Goal: Information Seeking & Learning: Understand process/instructions

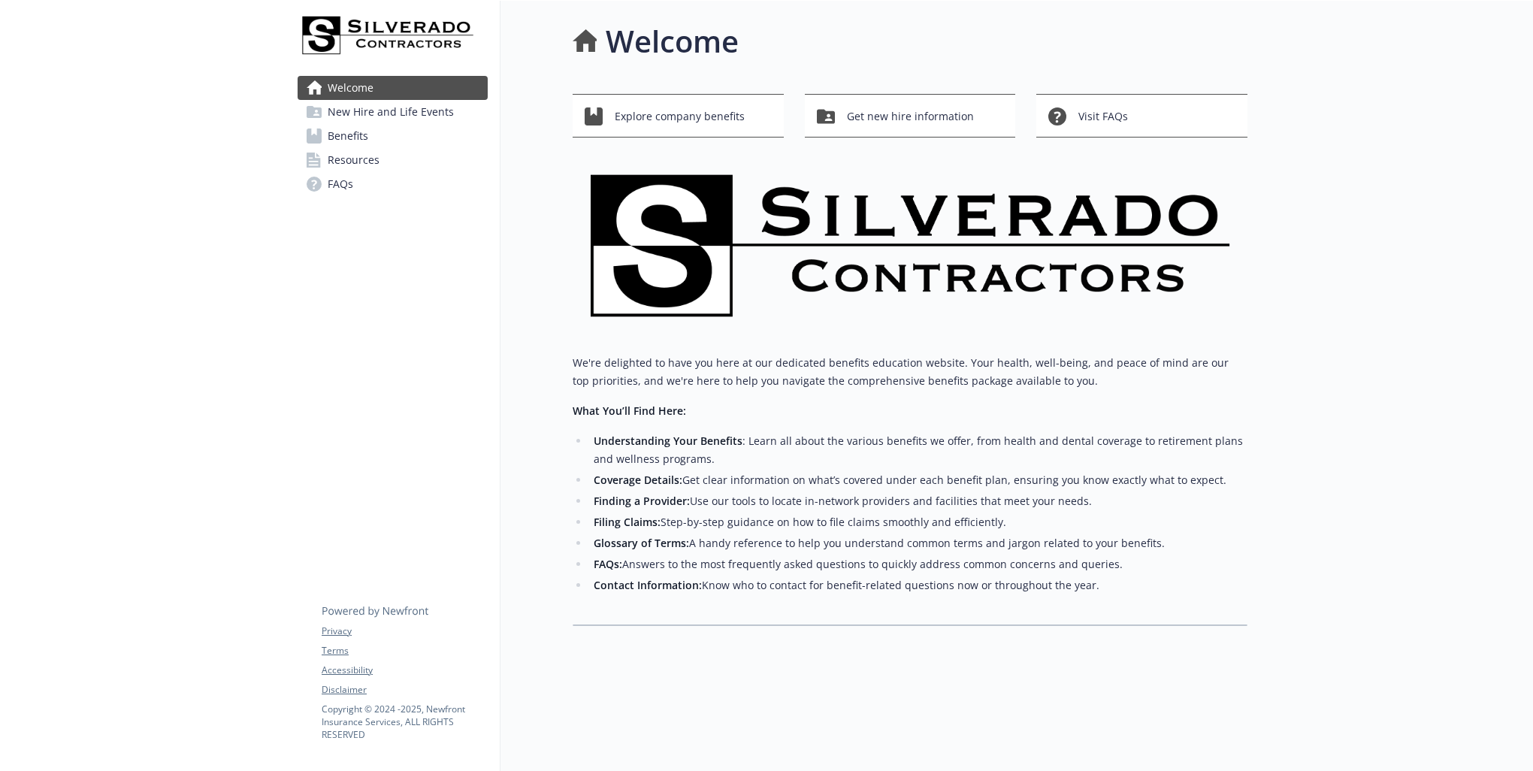
scroll to position [12, 0]
click at [663, 104] on span "Explore company benefits" at bounding box center [680, 115] width 130 height 29
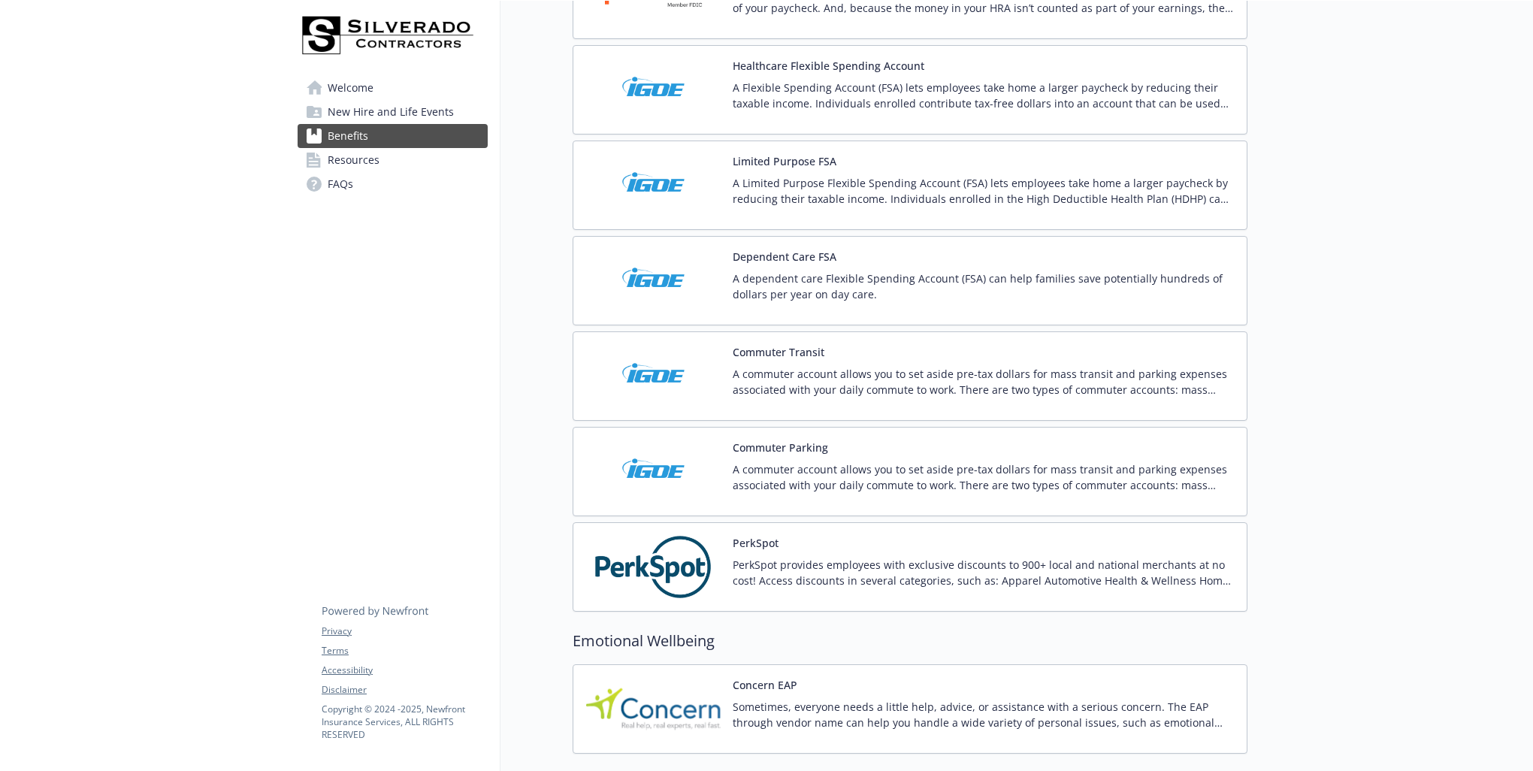
scroll to position [2213, 0]
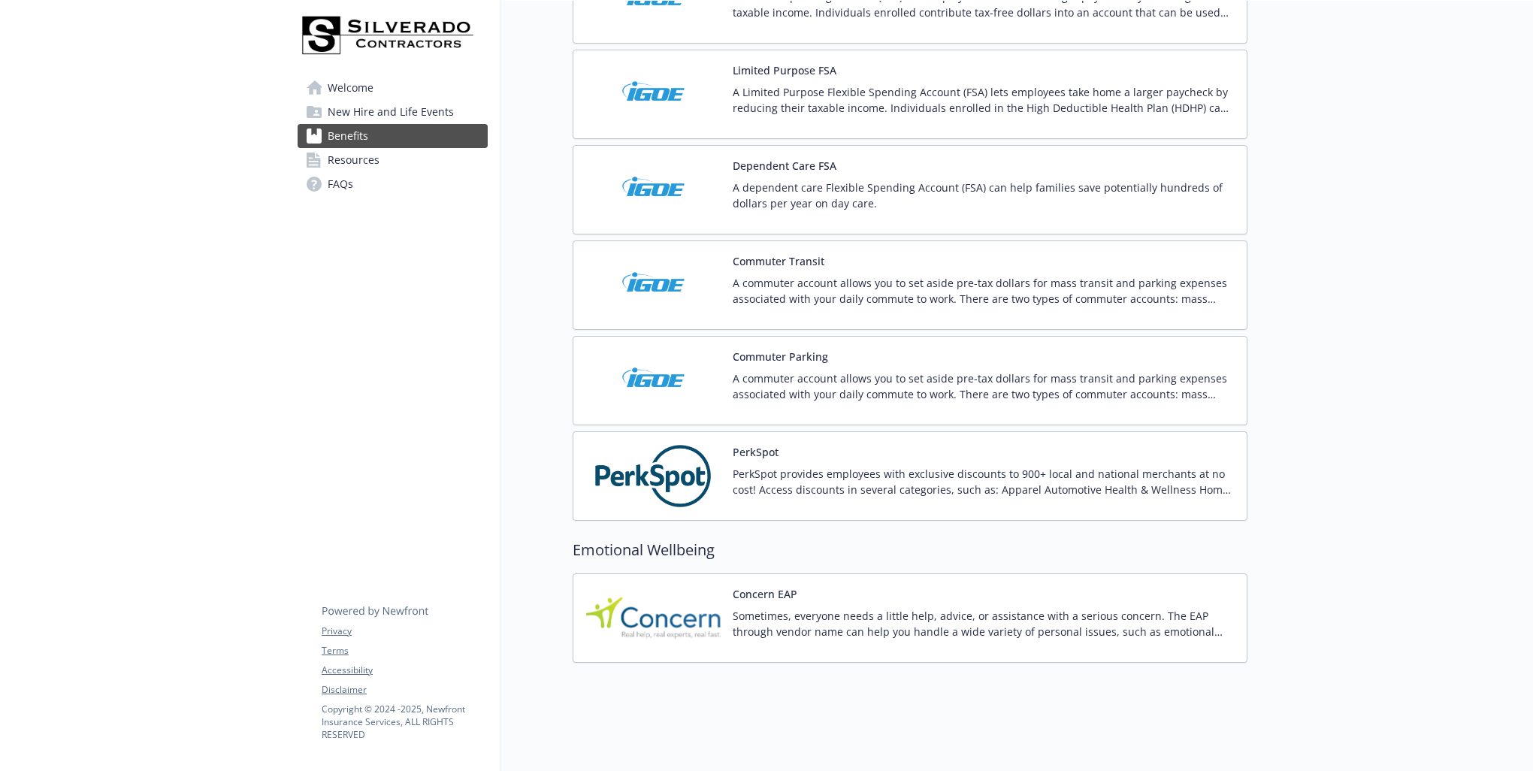
click at [755, 444] on button "PerkSpot" at bounding box center [756, 452] width 46 height 16
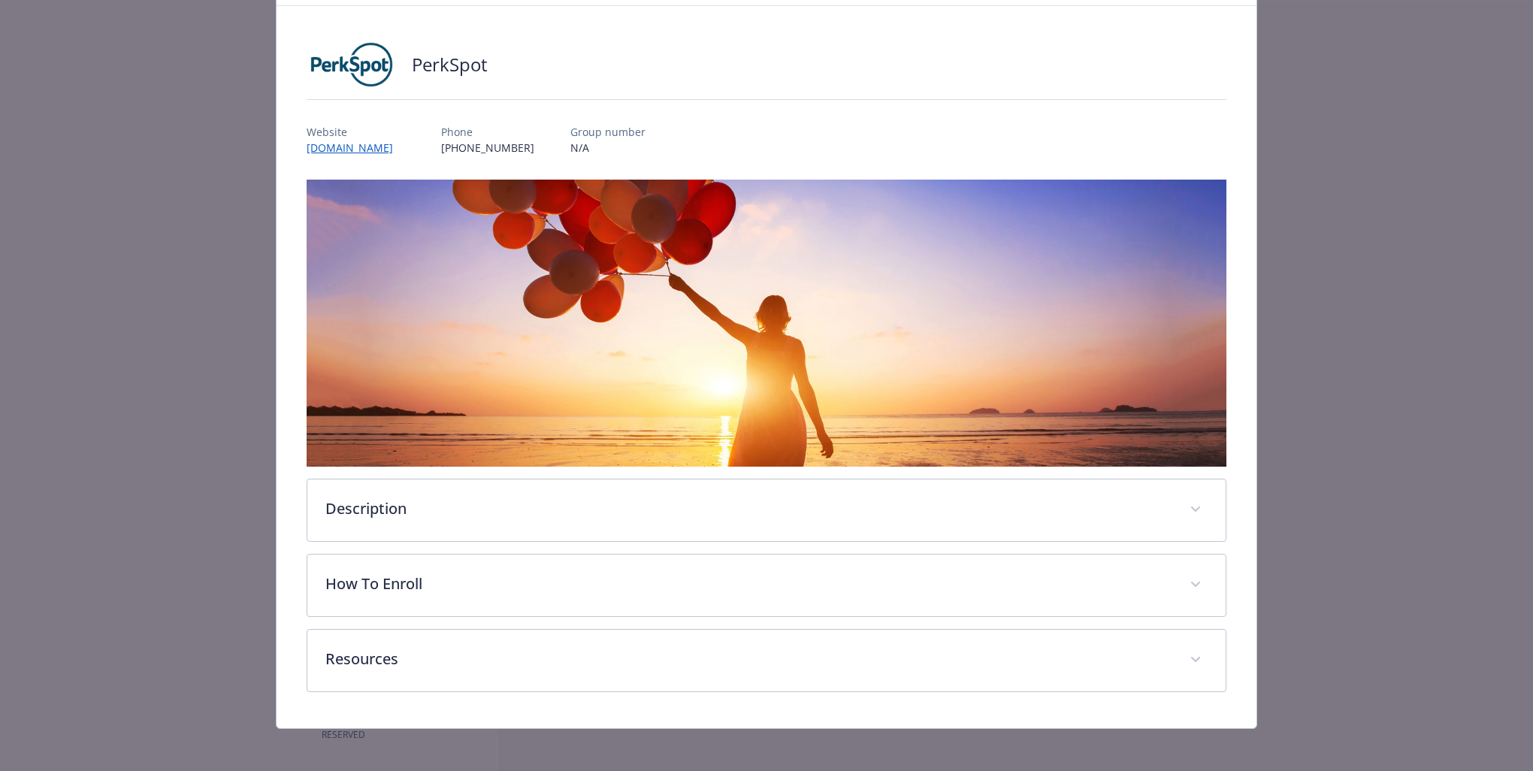
scroll to position [75, 0]
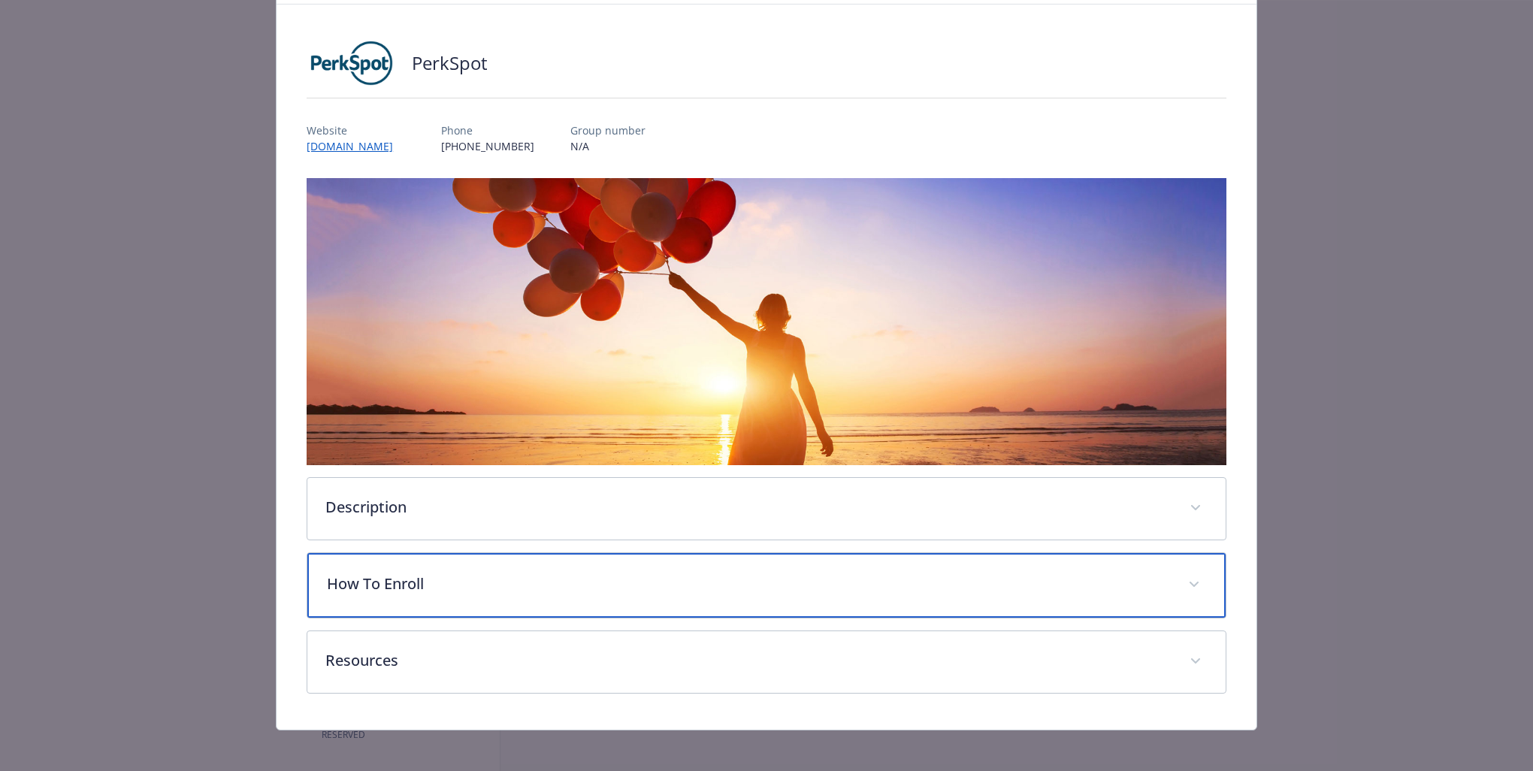
click at [513, 573] on p "How To Enroll" at bounding box center [748, 584] width 843 height 23
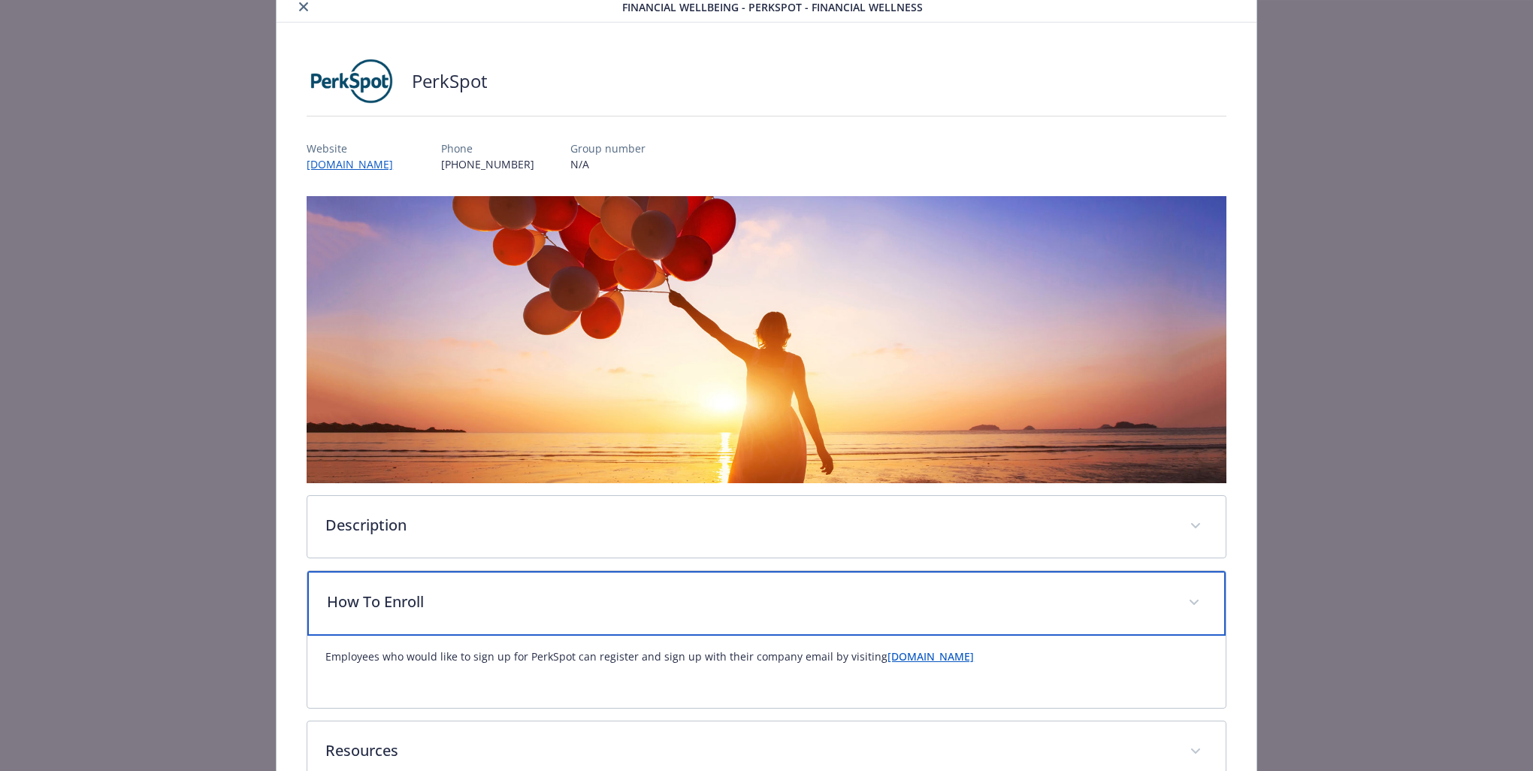
scroll to position [0, 0]
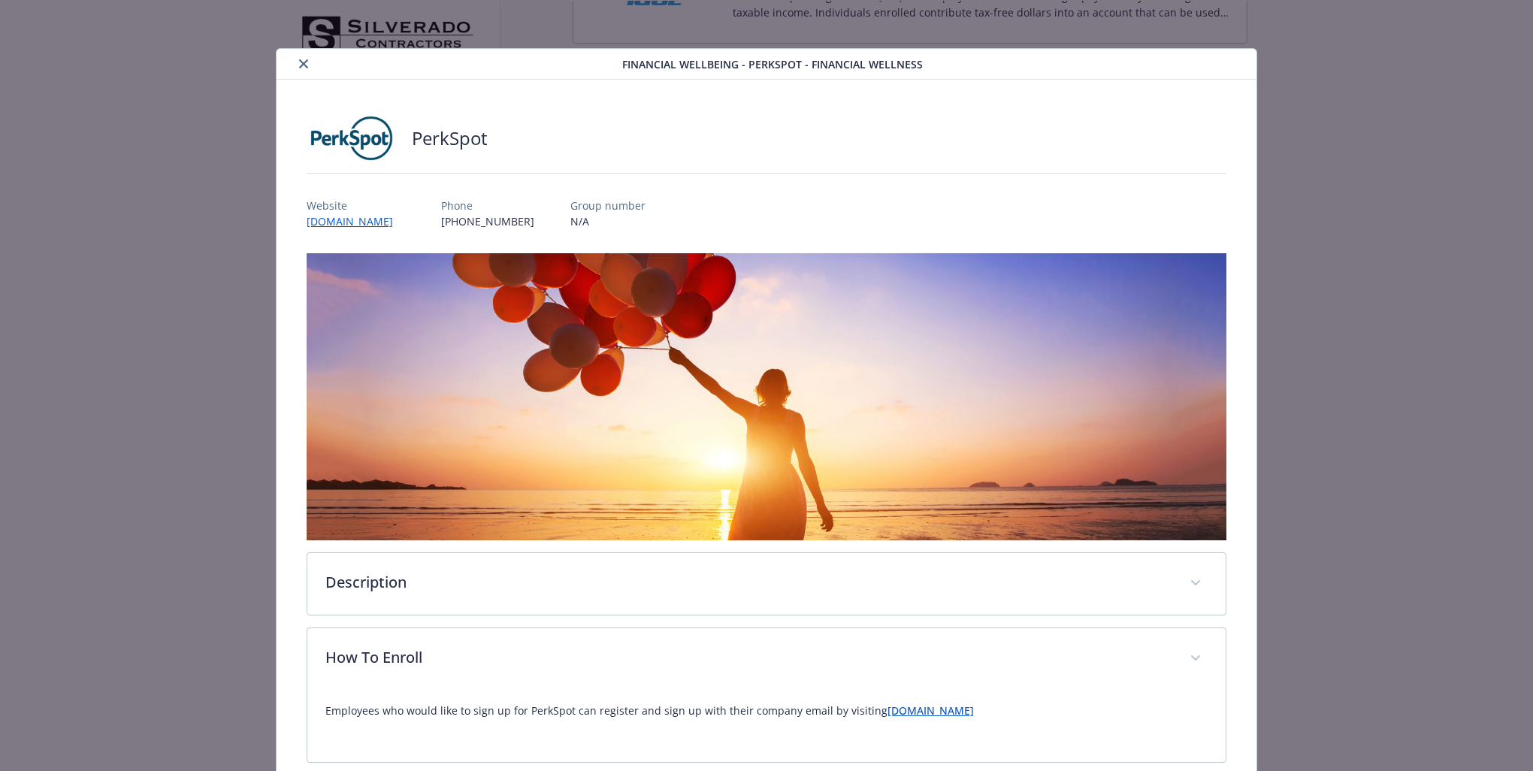
click at [384, 212] on div "Website [DOMAIN_NAME]" at bounding box center [356, 214] width 98 height 32
click at [391, 221] on link "[DOMAIN_NAME]" at bounding box center [357, 221] width 101 height 17
click at [408, 225] on link "[DOMAIN_NAME]" at bounding box center [357, 221] width 101 height 17
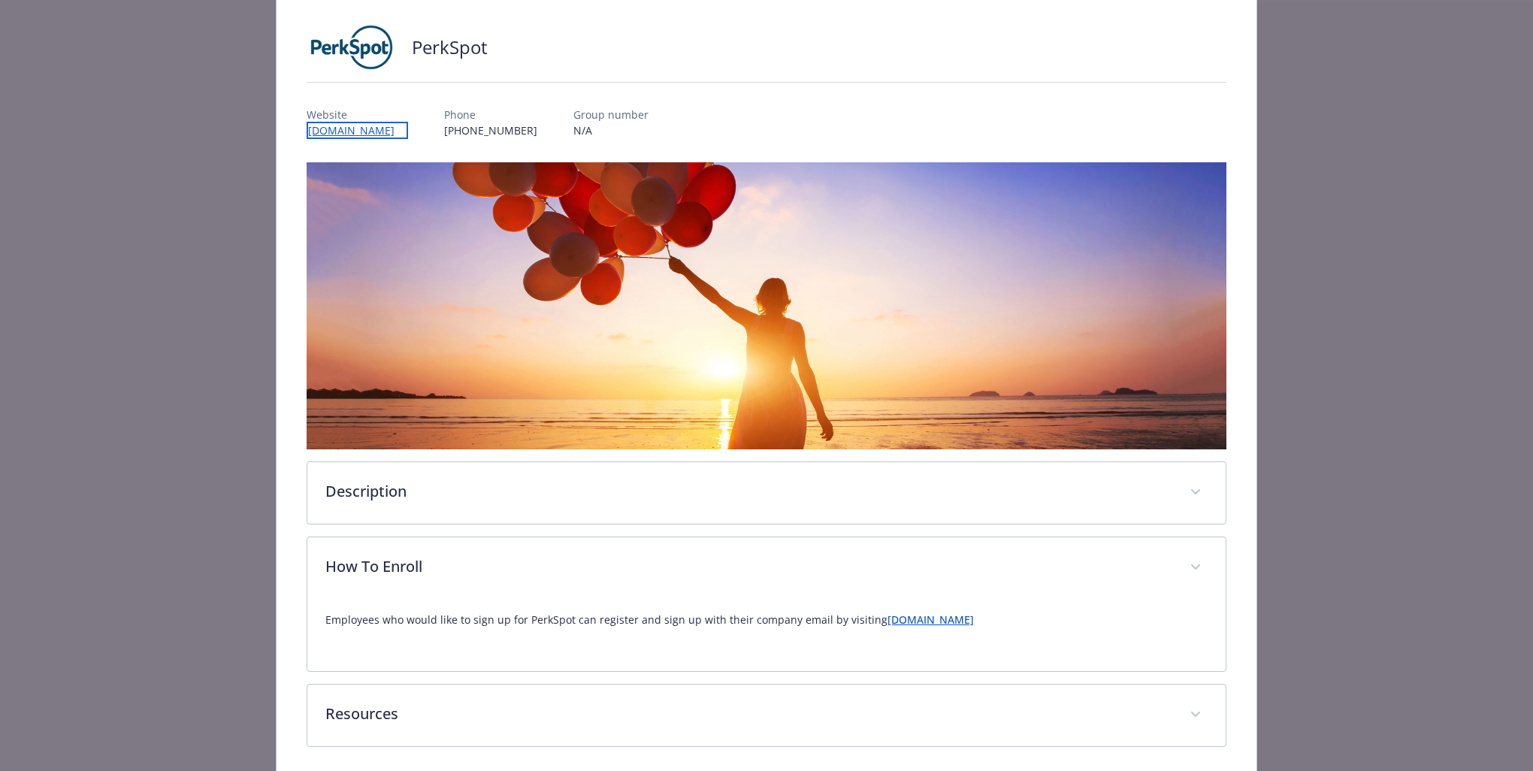
scroll to position [147, 0]
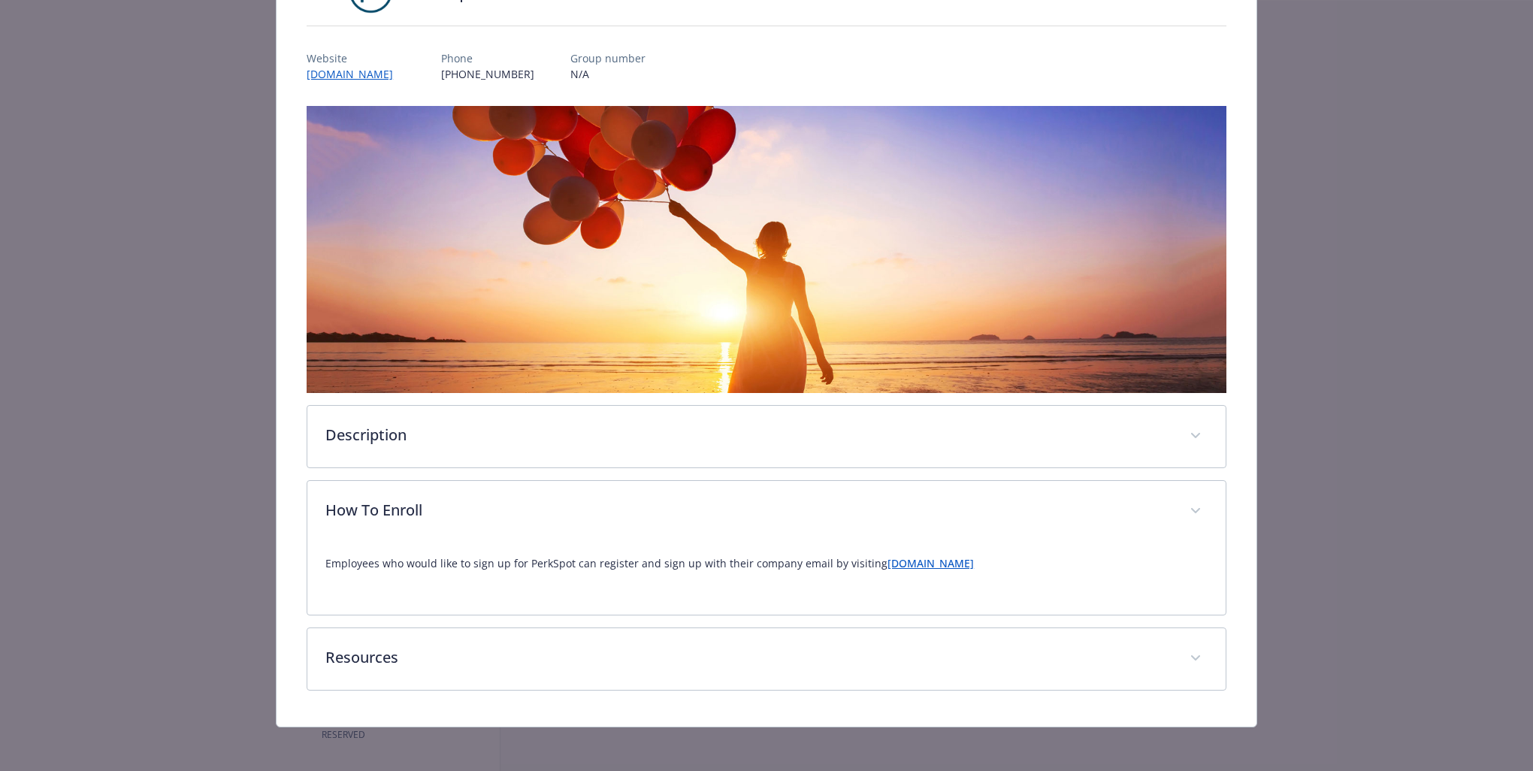
click at [970, 563] on link "[DOMAIN_NAME]" at bounding box center [931, 563] width 86 height 14
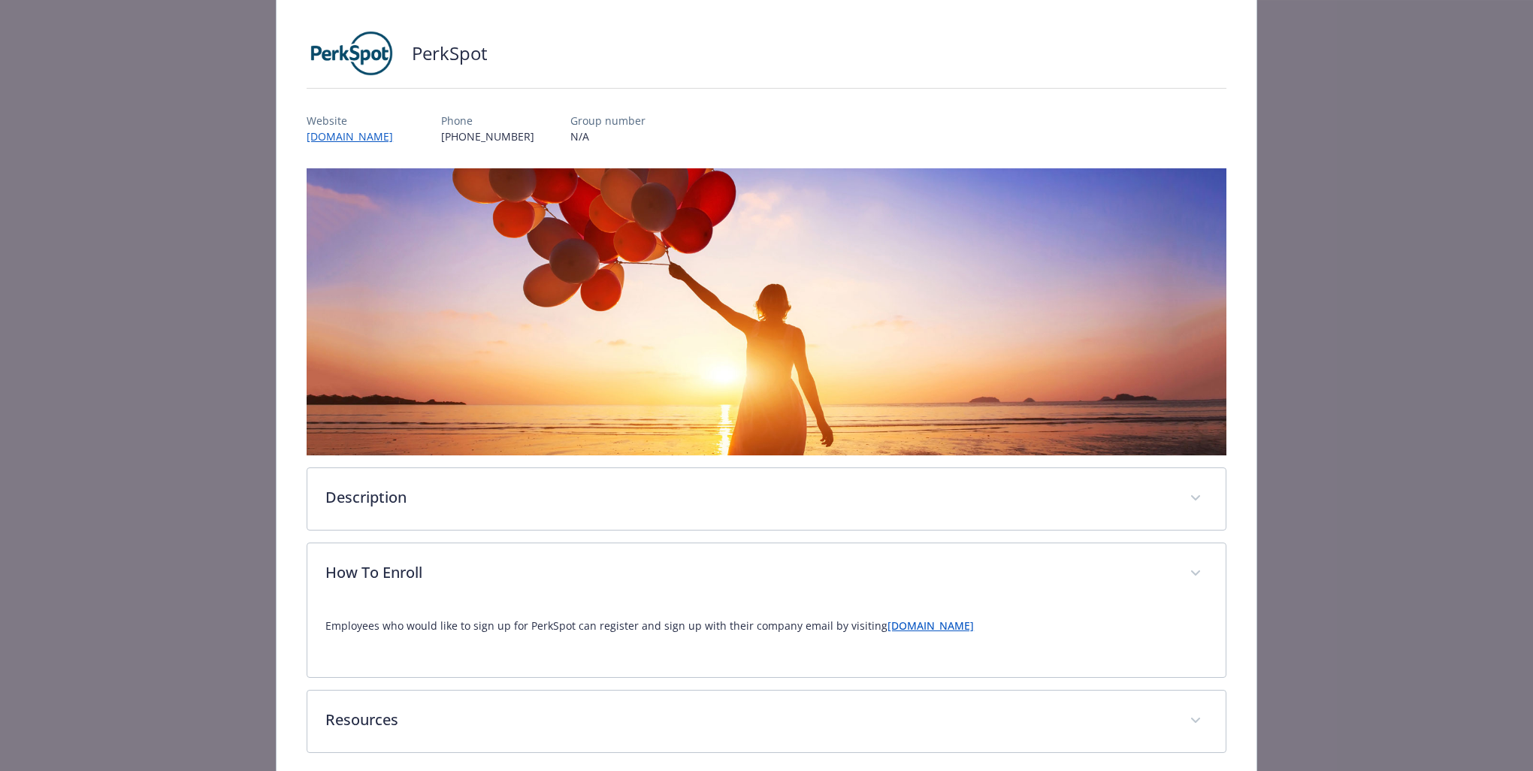
scroll to position [0, 0]
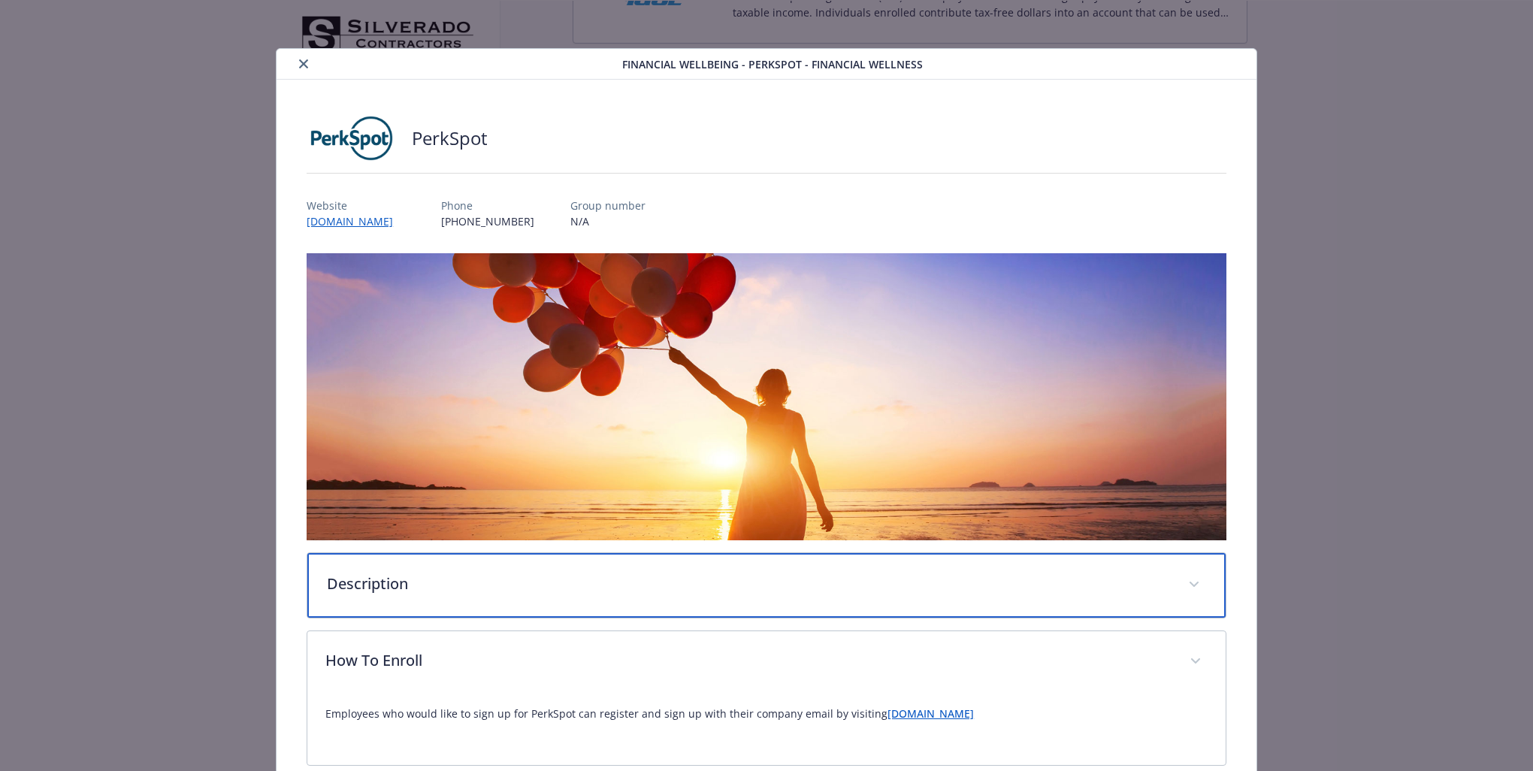
click at [646, 582] on p "Description" at bounding box center [748, 584] width 843 height 23
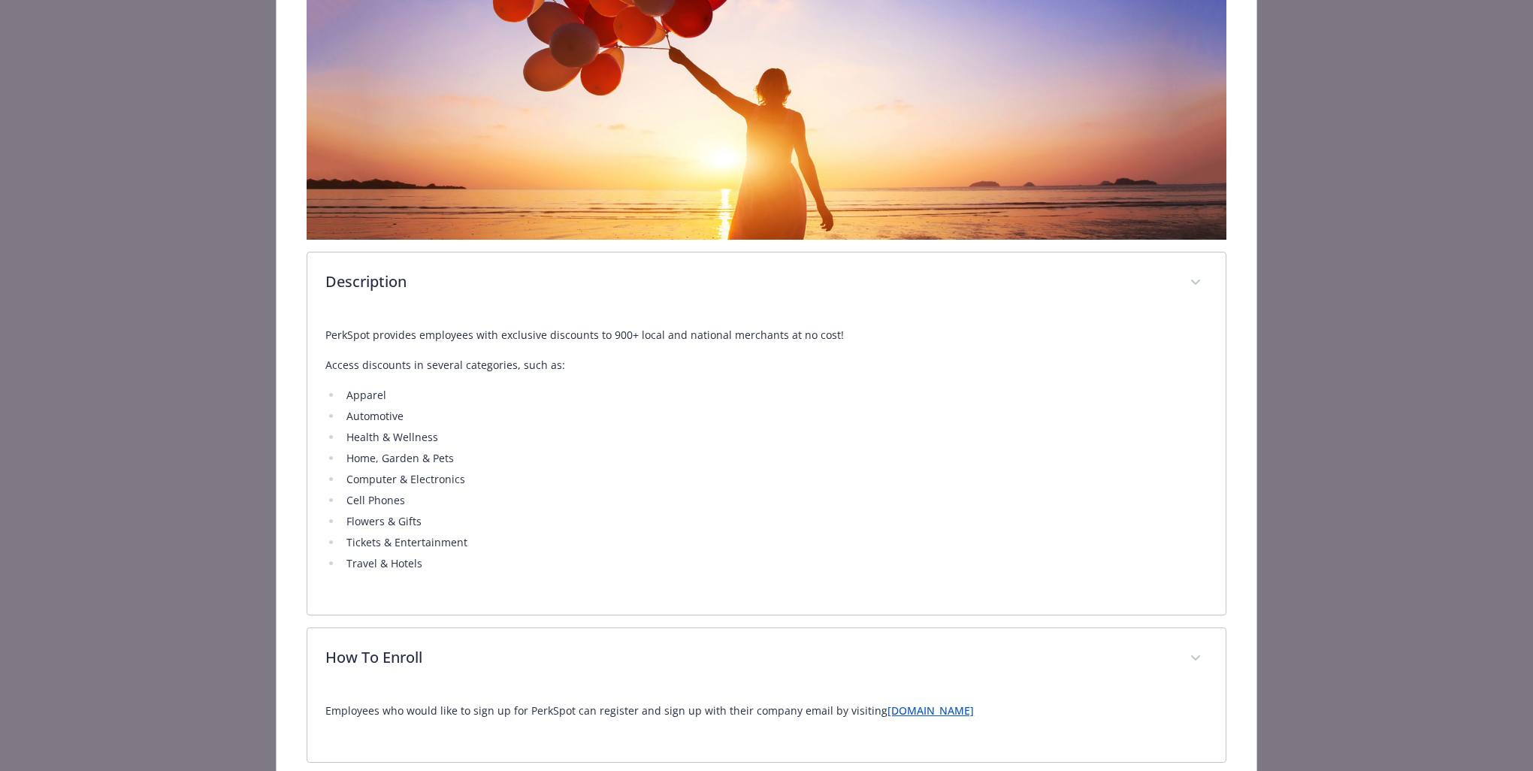
scroll to position [448, 0]
